Goal: Transaction & Acquisition: Book appointment/travel/reservation

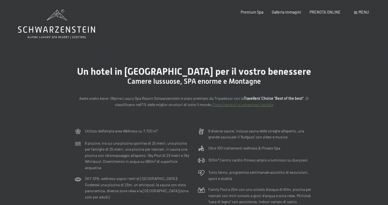
click at [321, 13] on span "PRENOTA ONLINE" at bounding box center [324, 12] width 31 height 5
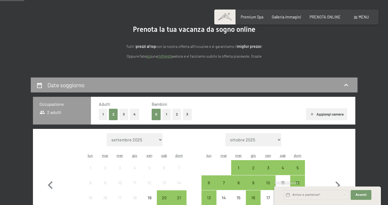
scroll to position [133, 0]
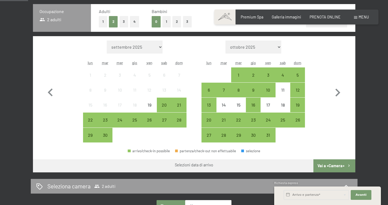
click at [201, 93] on div "6" at bounding box center [208, 90] width 15 height 15
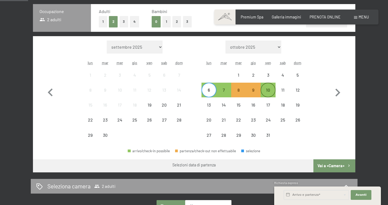
click at [271, 92] on div "10" at bounding box center [268, 95] width 14 height 14
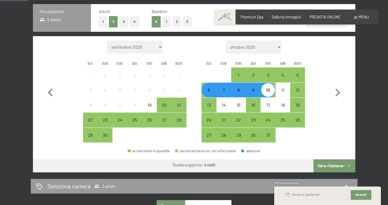
click at [211, 93] on div "6" at bounding box center [209, 95] width 14 height 14
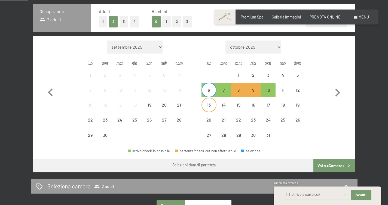
click at [204, 111] on div "13" at bounding box center [209, 110] width 14 height 14
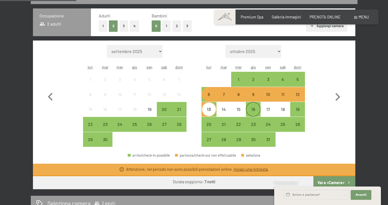
click at [247, 108] on div "16" at bounding box center [253, 114] width 14 height 14
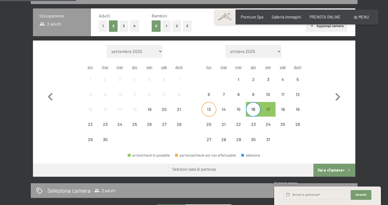
click at [211, 109] on div "13" at bounding box center [209, 114] width 14 height 14
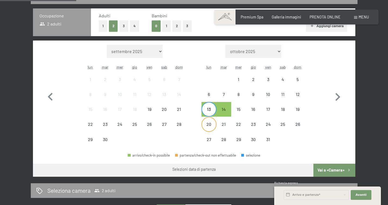
click at [210, 124] on div "20" at bounding box center [209, 129] width 14 height 14
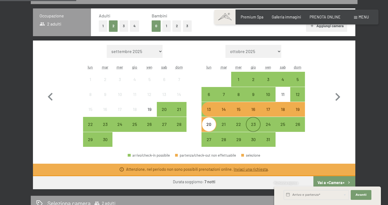
click at [254, 128] on div "23" at bounding box center [253, 129] width 14 height 14
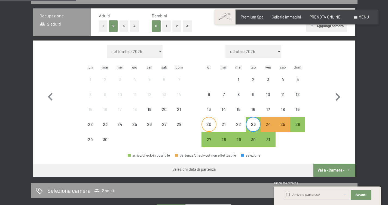
click at [207, 126] on div "20" at bounding box center [209, 129] width 14 height 14
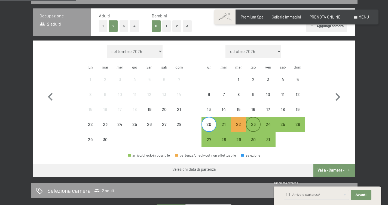
click at [253, 127] on div "23" at bounding box center [253, 129] width 14 height 14
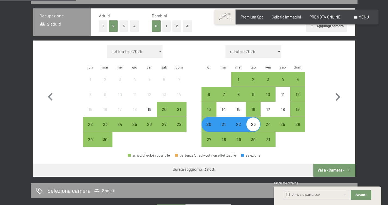
click at [334, 166] on button "Vai a «Camera»" at bounding box center [334, 170] width 42 height 13
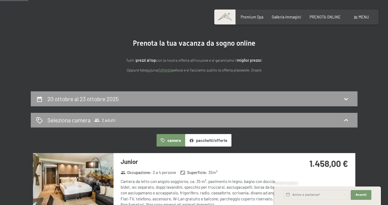
scroll to position [0, 0]
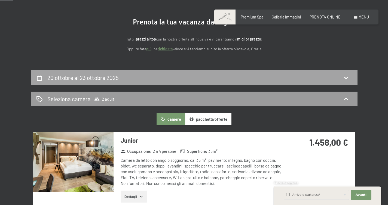
click at [78, 81] on div "20 ottobre al 23 ottobre 2025" at bounding box center [83, 78] width 73 height 8
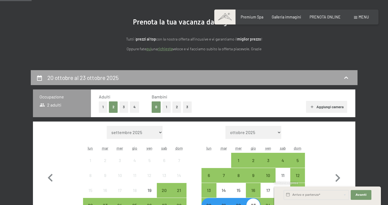
scroll to position [118, 0]
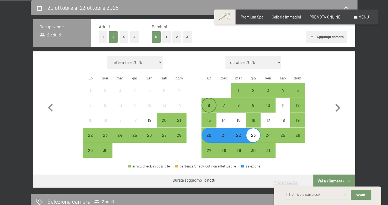
click at [207, 103] on div "6" at bounding box center [209, 110] width 14 height 14
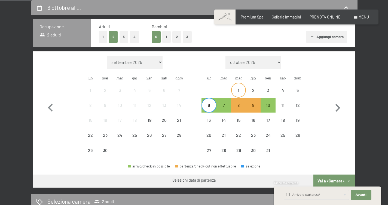
click at [240, 91] on div "1" at bounding box center [238, 95] width 14 height 14
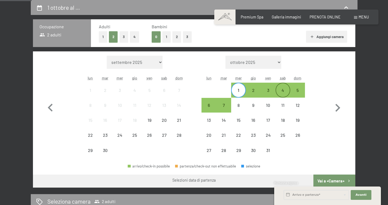
click at [280, 92] on div "4" at bounding box center [283, 95] width 14 height 14
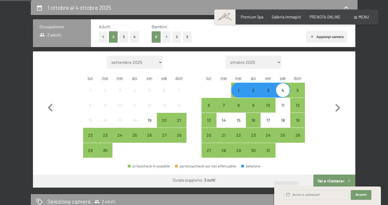
click at [330, 179] on button "Vai a «Camera»" at bounding box center [334, 181] width 42 height 13
